Goal: Transaction & Acquisition: Purchase product/service

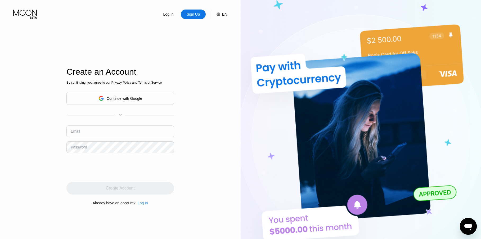
click at [226, 15] on div "EN" at bounding box center [224, 14] width 5 height 4
click at [214, 40] on img at bounding box center [213, 40] width 5 height 5
click at [102, 26] on div "Create an Account By continuing, you agree to our Privacy Policy and Terms of S…" at bounding box center [120, 136] width 108 height 263
click at [103, 100] on icon at bounding box center [101, 98] width 5 height 5
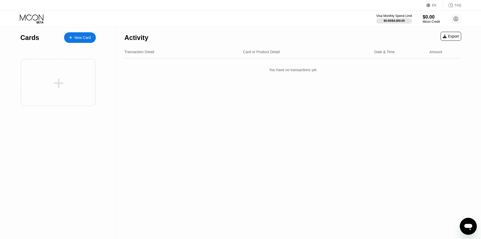
click at [297, 118] on div "Activity Export Transaction Detail Card or Product Detail Date & Time Amount Yo…" at bounding box center [293, 133] width 353 height 212
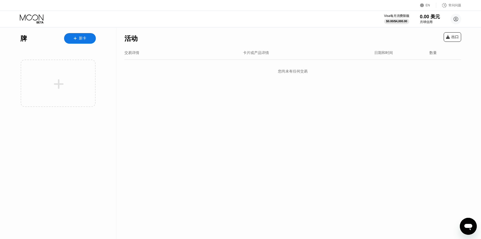
drag, startPoint x: 183, startPoint y: 80, endPoint x: 163, endPoint y: 83, distance: 19.8
click at [183, 79] on div "您尚未有任何交易" at bounding box center [292, 71] width 337 height 15
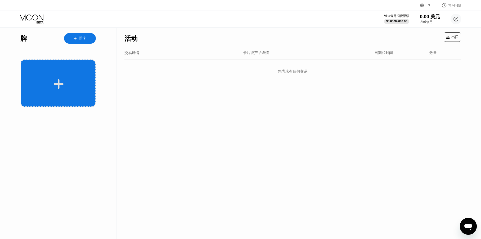
click at [65, 84] on div at bounding box center [59, 84] width 66 height 12
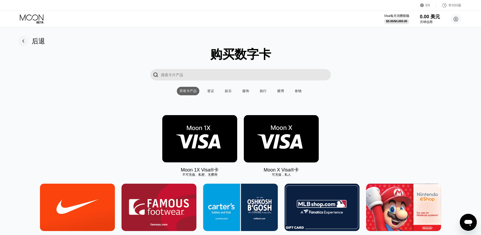
click at [225, 72] on input "搜索卡片产品" at bounding box center [246, 74] width 170 height 11
click at [244, 77] on input "搜索卡片产品" at bounding box center [246, 74] width 170 height 11
paste input "FIGMA"
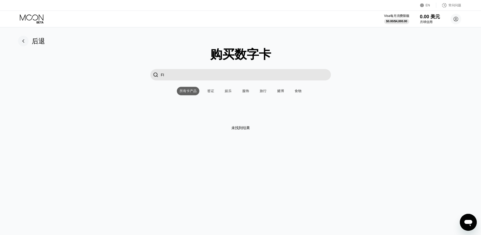
type input "F"
type input "figma"
click at [180, 75] on input "figma" at bounding box center [246, 74] width 170 height 11
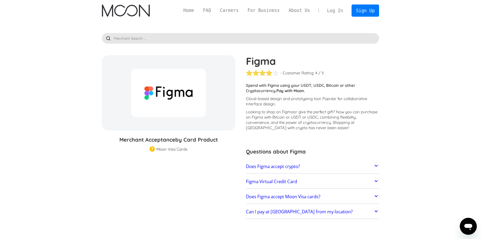
click at [174, 93] on div at bounding box center [168, 93] width 75 height 49
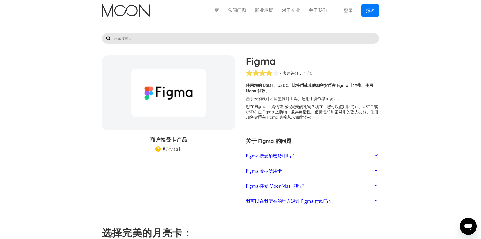
click at [308, 169] on link "Figma 虚拟信用卡" at bounding box center [312, 171] width 133 height 11
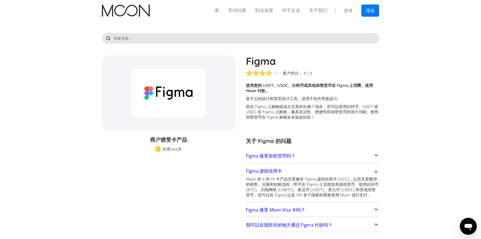
scroll to position [26, 0]
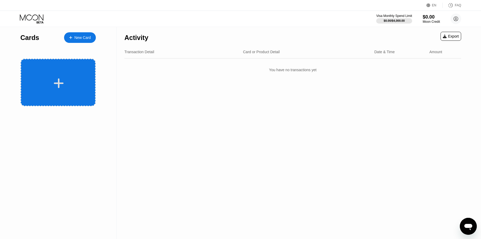
click at [68, 73] on div at bounding box center [58, 82] width 75 height 47
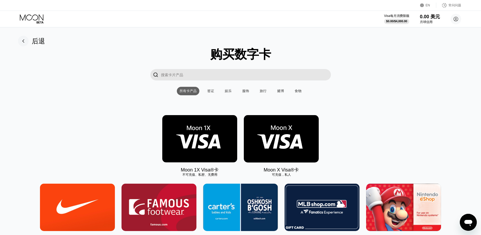
click at [203, 75] on input "搜索卡片产品" at bounding box center [246, 74] width 170 height 11
click at [454, 19] on circle at bounding box center [456, 19] width 11 height 11
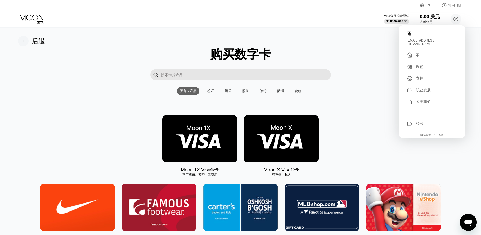
click at [433, 3] on div "EN" at bounding box center [428, 5] width 16 height 5
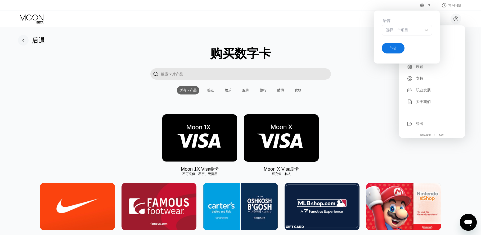
click at [421, 29] on div "选择一个项目" at bounding box center [403, 30] width 37 height 5
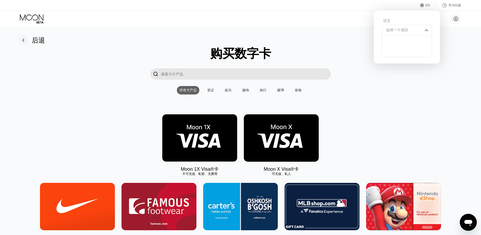
click at [24, 40] on rect at bounding box center [23, 40] width 11 height 11
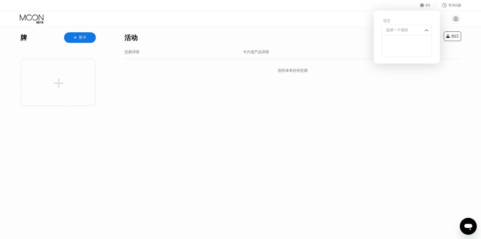
click at [24, 40] on font "牌" at bounding box center [23, 37] width 7 height 7
click at [30, 18] on icon at bounding box center [32, 18] width 25 height 9
click at [433, 90] on div "活动 出口 交易详情 卡片或产品详情 日期和时间 数量 您尚未有任何交易" at bounding box center [293, 133] width 353 height 212
click at [387, 14] on div "语言 选择一个项目 节省" at bounding box center [407, 36] width 66 height 51
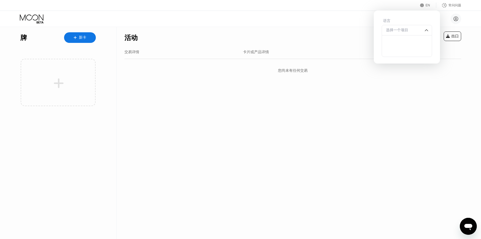
click at [425, 8] on div "EN 语言 选择一个项目 节省 常问问题" at bounding box center [240, 5] width 481 height 11
click at [425, 7] on div "EN" at bounding box center [422, 5] width 5 height 5
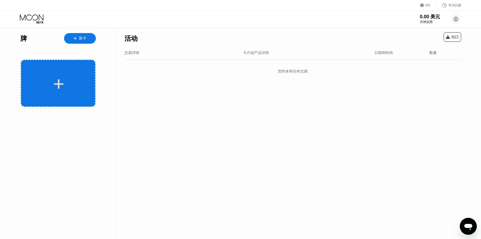
click at [48, 74] on div at bounding box center [58, 83] width 75 height 47
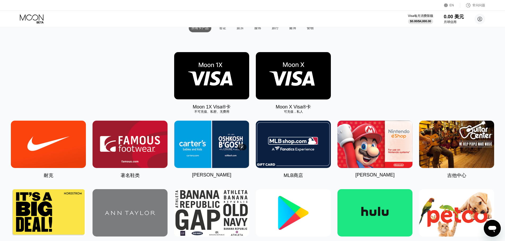
scroll to position [53, 0]
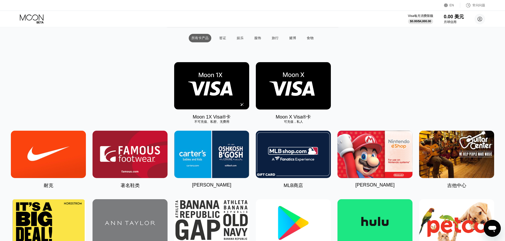
click at [207, 106] on img at bounding box center [211, 85] width 75 height 47
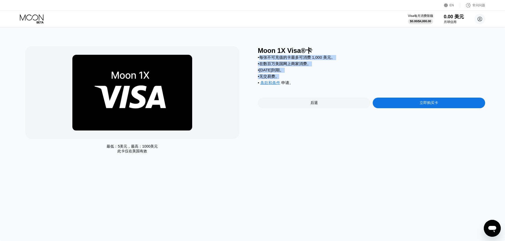
drag, startPoint x: 261, startPoint y: 59, endPoint x: 319, endPoint y: 79, distance: 61.4
click at [319, 79] on div "• 每张不可充值的卡最多可消费 1,000 美元。 • 在数百万美国网上商家消费。 • [DATE]到期。 • 无交易费。 • 条款和条件 申请 。" at bounding box center [371, 71] width 227 height 33
click at [310, 79] on div "• 无交易费。" at bounding box center [371, 76] width 227 height 5
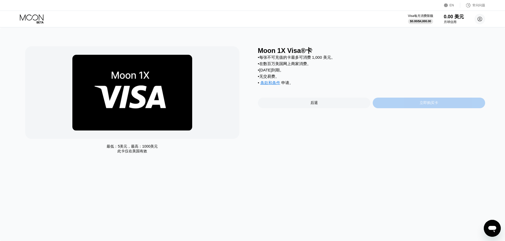
click at [419, 108] on div "立即购买卡" at bounding box center [428, 103] width 112 height 11
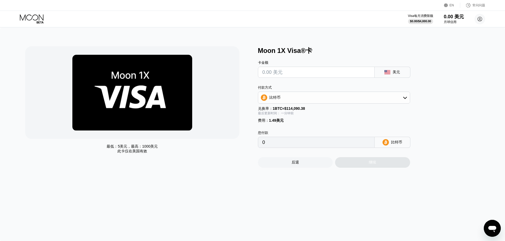
click at [355, 74] on input "text" at bounding box center [316, 72] width 108 height 11
click at [316, 100] on div "比特币" at bounding box center [333, 97] width 151 height 11
click at [301, 124] on div "TRON 上的 USDT" at bounding box center [336, 124] width 137 height 5
type input "0.00"
click at [309, 141] on input "0.00" at bounding box center [316, 142] width 108 height 11
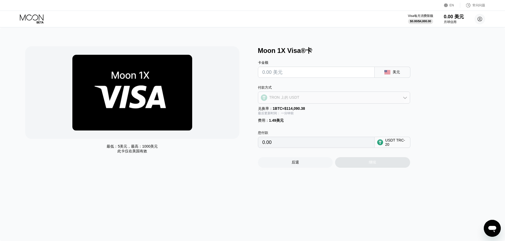
click at [324, 100] on div "TRON 上的 USDT" at bounding box center [333, 97] width 151 height 11
click at [307, 122] on div "TRON 上的 USDT" at bounding box center [333, 124] width 149 height 11
click at [301, 72] on input "text" at bounding box center [316, 72] width 108 height 11
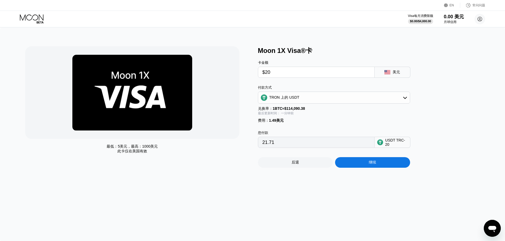
type input "$20"
click at [311, 130] on div "您付款 21.71 USDT TRC-20" at bounding box center [342, 135] width 169 height 25
click at [383, 165] on div "继续" at bounding box center [372, 162] width 75 height 11
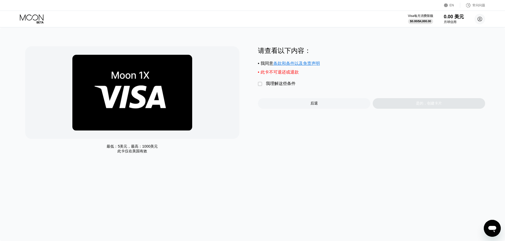
click at [275, 84] on font "我理解这些条件" at bounding box center [281, 83] width 30 height 5
click at [408, 109] on div "是的，创建卡片" at bounding box center [428, 103] width 112 height 11
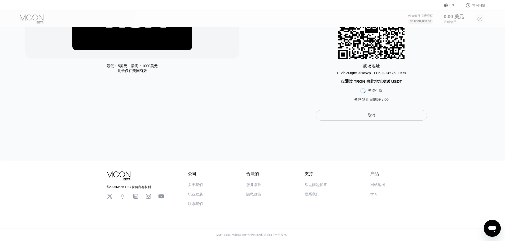
scroll to position [83, 0]
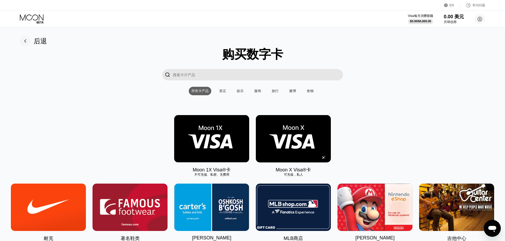
click at [277, 150] on img at bounding box center [293, 138] width 75 height 47
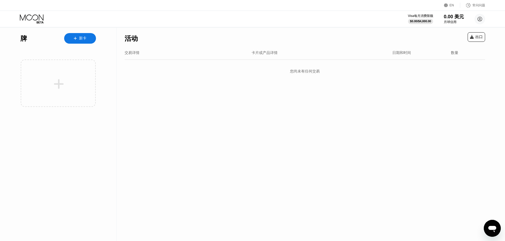
drag, startPoint x: 206, startPoint y: 143, endPoint x: 203, endPoint y: 134, distance: 10.0
